Goal: Information Seeking & Learning: Learn about a topic

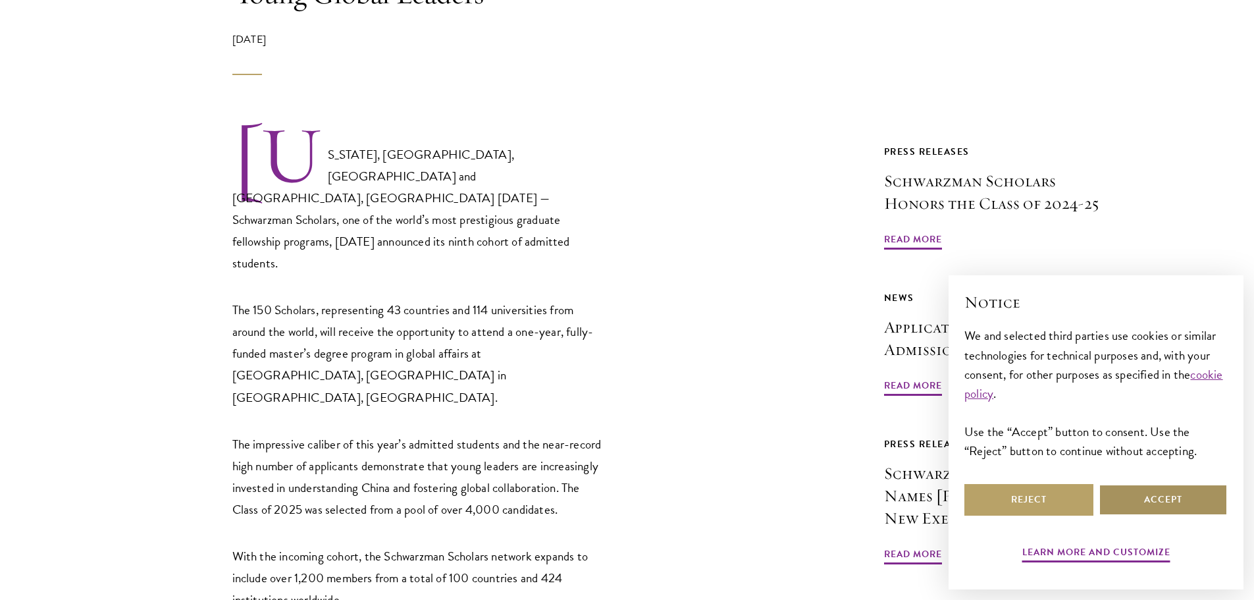
click at [1202, 508] on button "Accept" at bounding box center [1163, 500] width 129 height 32
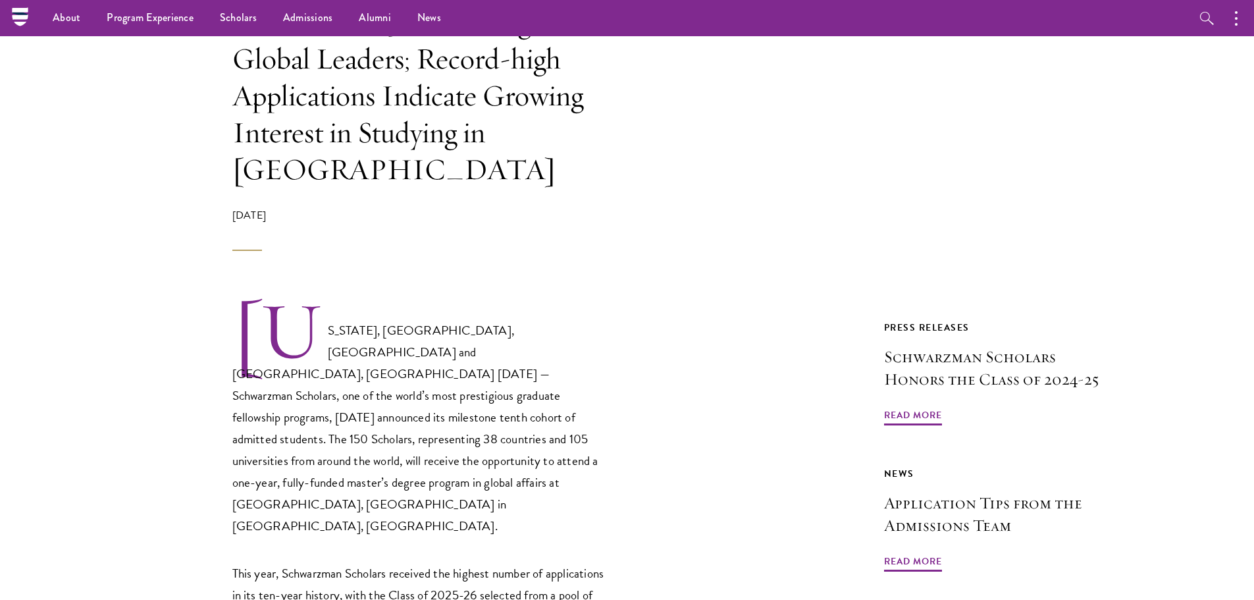
scroll to position [461, 0]
click at [977, 350] on h3 "Schwarzman Scholars Honors the Class of 2024-25" at bounding box center [992, 368] width 217 height 45
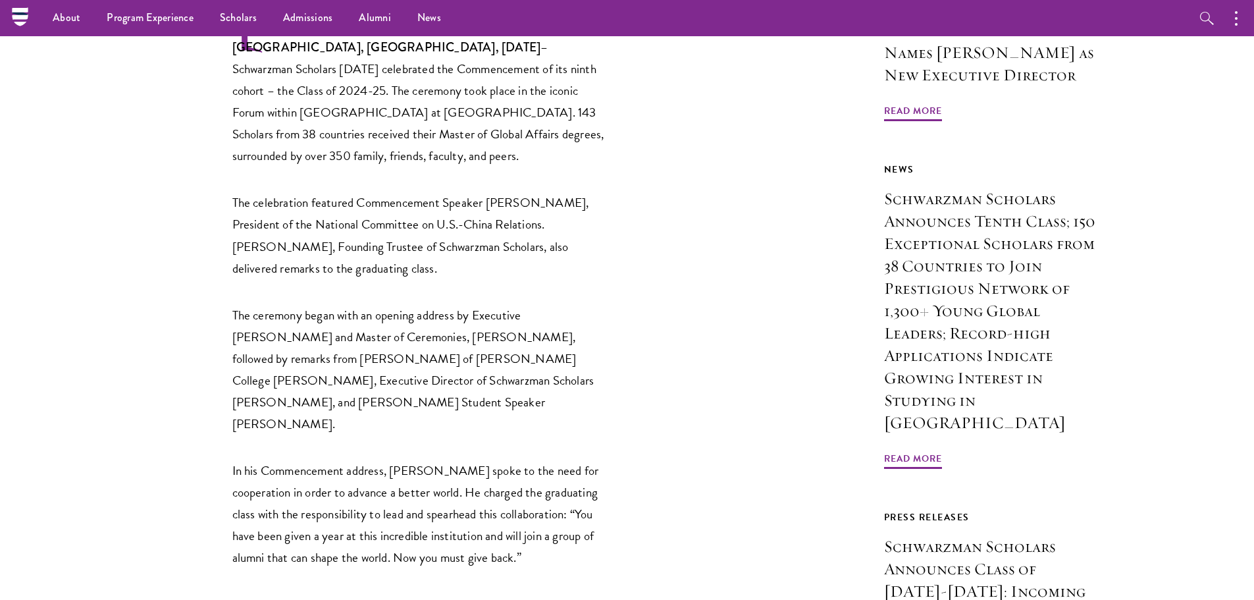
scroll to position [461, 0]
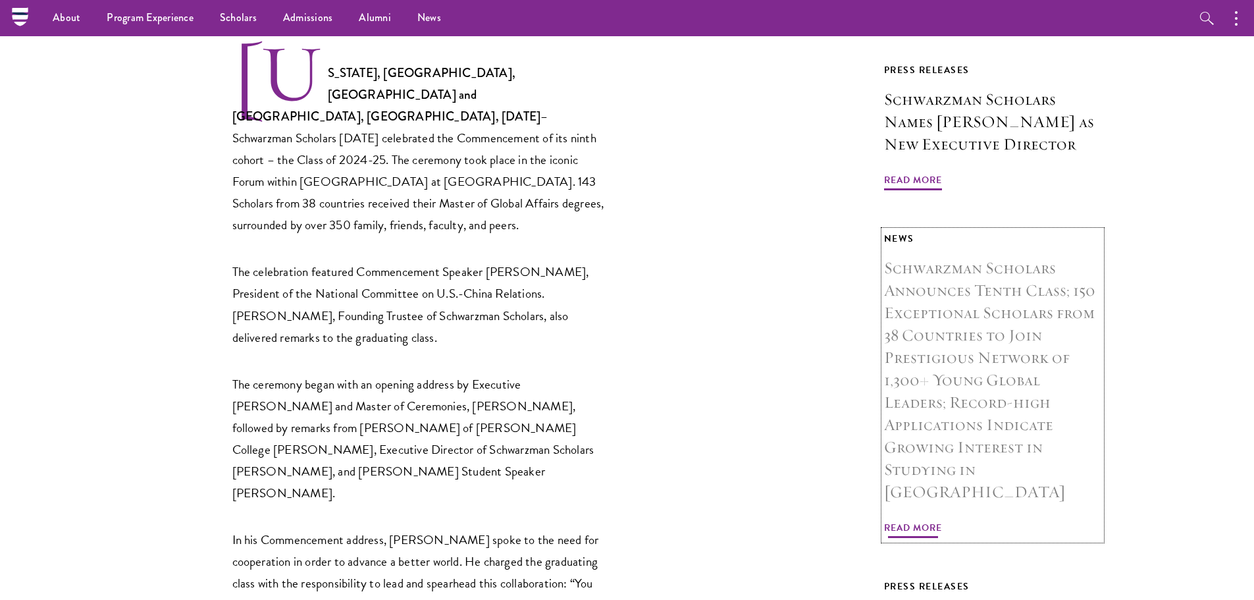
click at [1012, 319] on h3 "Schwarzman Scholars Announces Tenth Class; 150 Exceptional Scholars from 38 Cou…" at bounding box center [992, 380] width 217 height 246
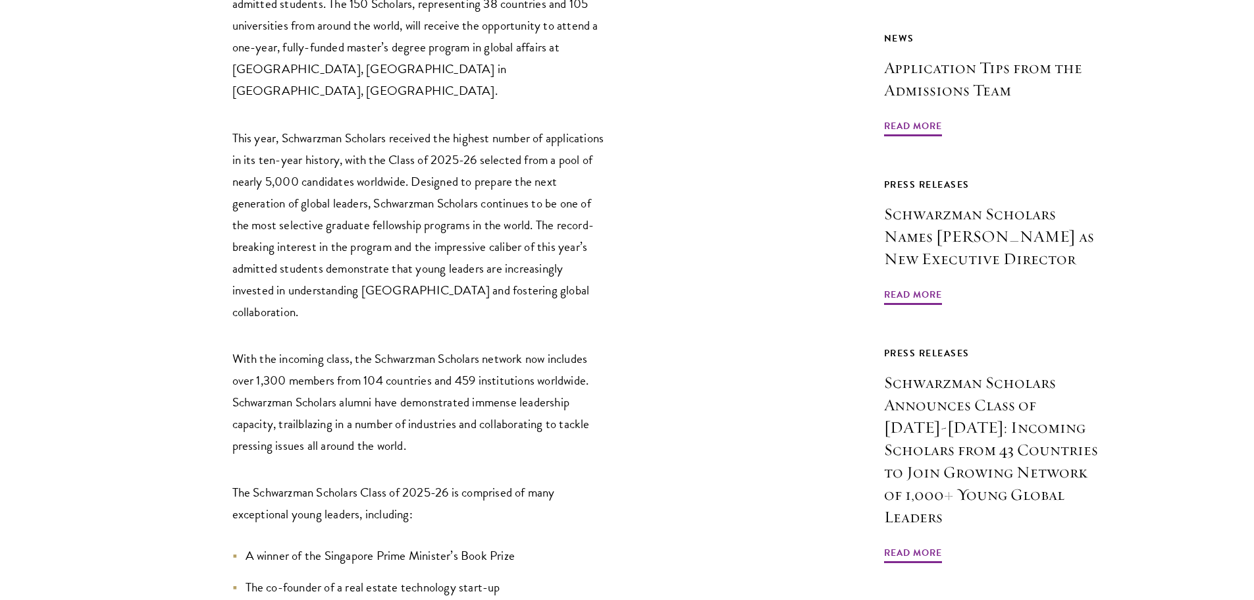
scroll to position [1119, 0]
